Goal: Find specific page/section: Find specific page/section

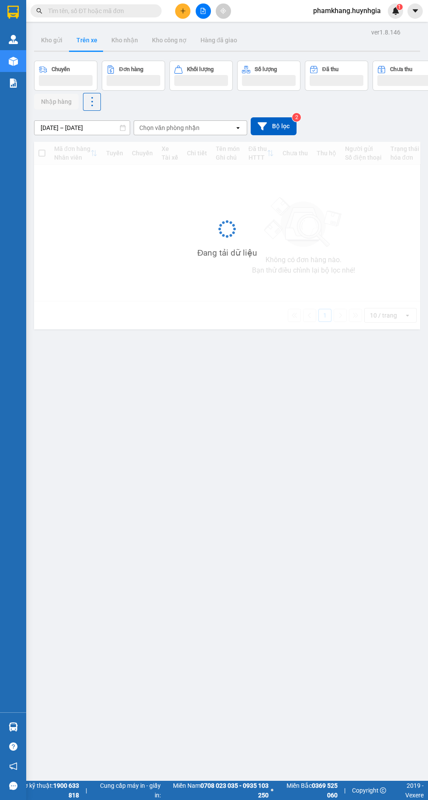
click at [89, 11] on input "text" at bounding box center [99, 11] width 103 height 10
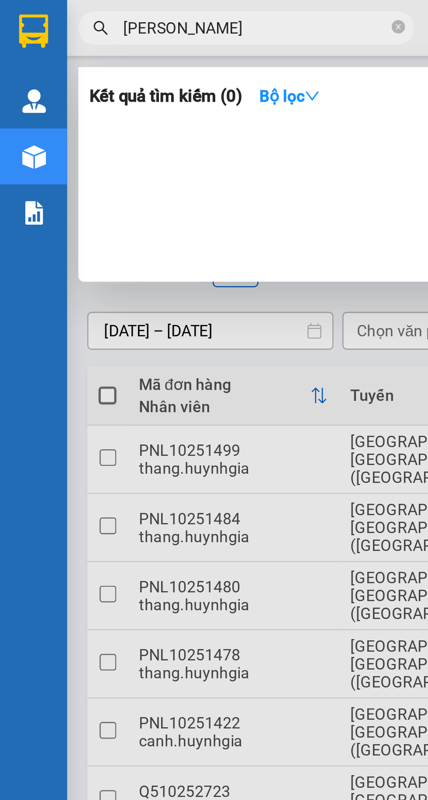
click at [57, 15] on input "[PERSON_NAME]" at bounding box center [99, 11] width 103 height 10
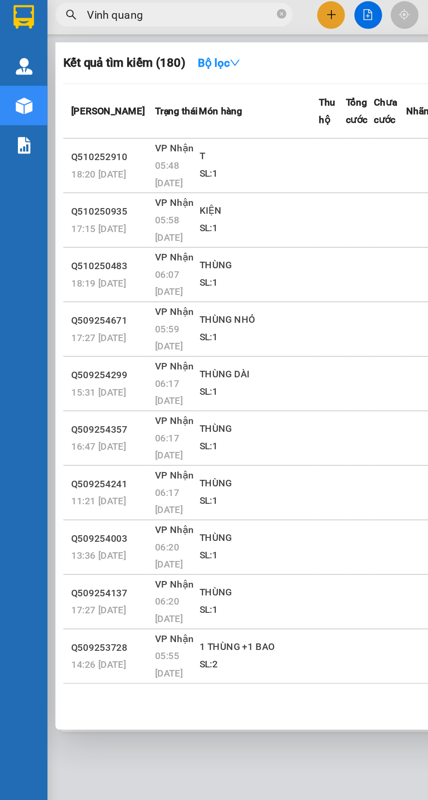
click at [90, 18] on div at bounding box center [214, 400] width 428 height 800
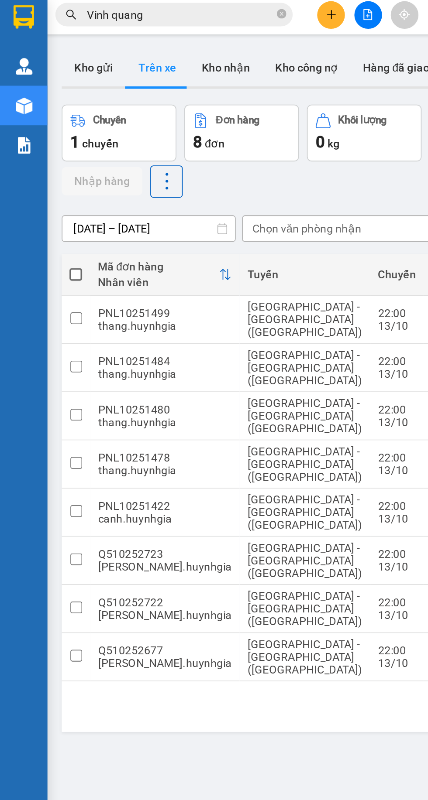
click at [94, 15] on input "Vinh quang" at bounding box center [99, 11] width 103 height 10
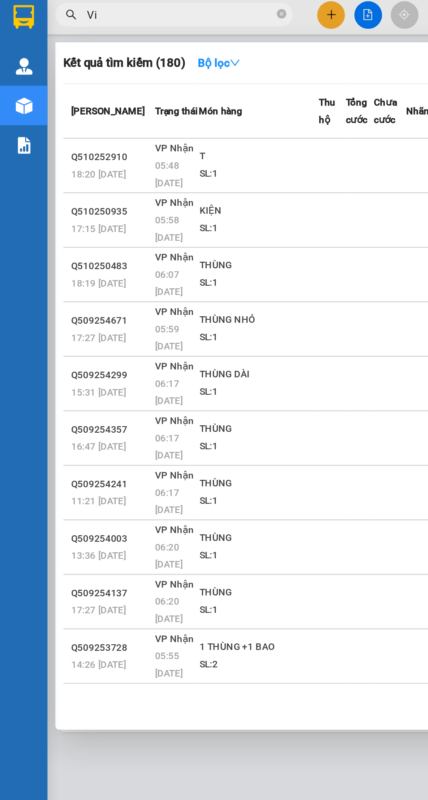
type input "V"
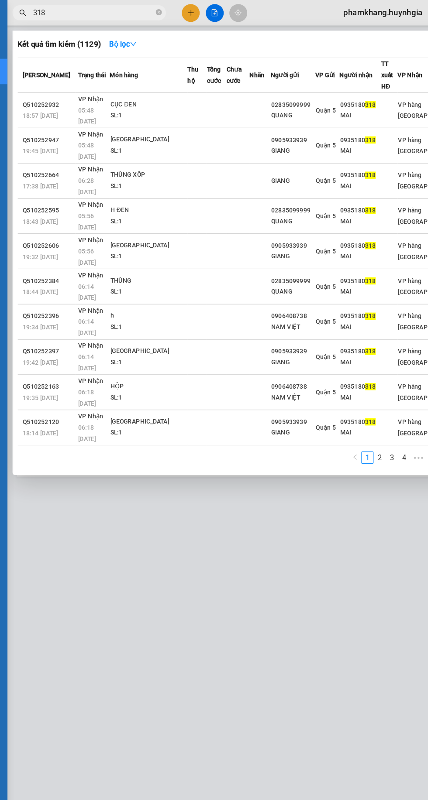
type input "318"
